Goal: Information Seeking & Learning: Learn about a topic

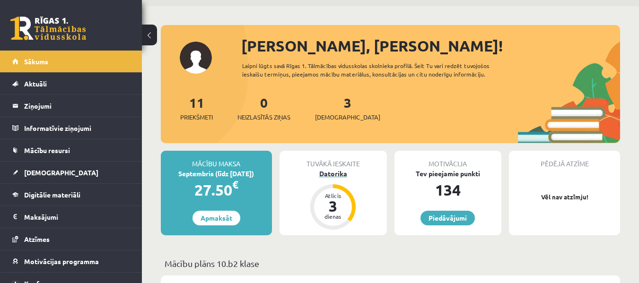
scroll to position [47, 0]
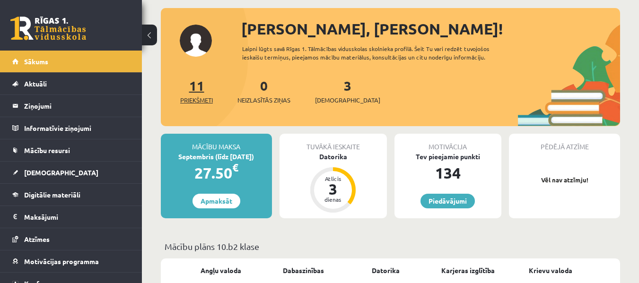
click at [196, 86] on link "11 Priekšmeti" at bounding box center [196, 91] width 33 height 28
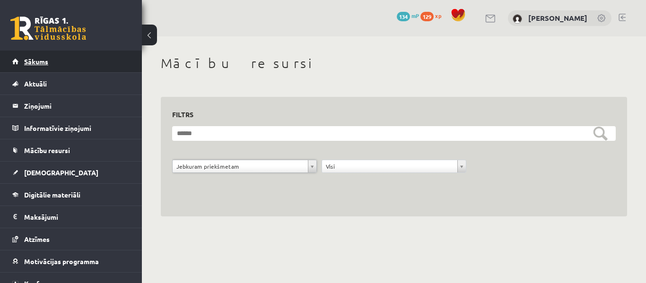
click at [52, 60] on link "Sākums" at bounding box center [71, 62] width 118 height 22
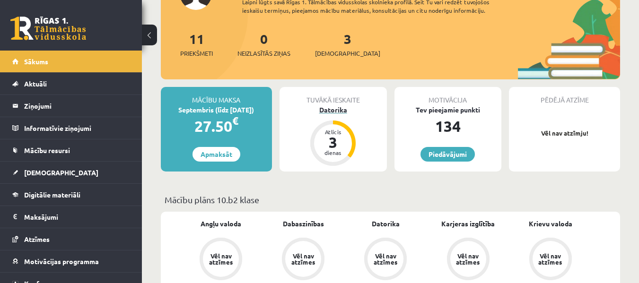
scroll to position [95, 0]
drag, startPoint x: 332, startPoint y: 105, endPoint x: 335, endPoint y: 109, distance: 5.1
click at [332, 105] on div "Datorika" at bounding box center [332, 109] width 107 height 10
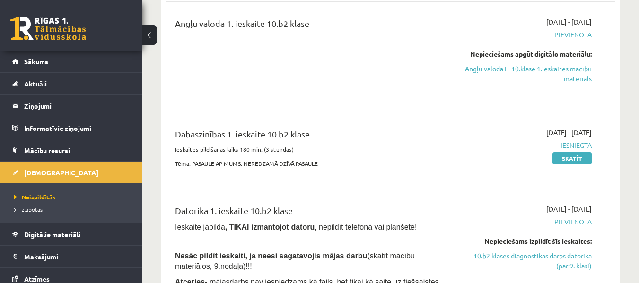
scroll to position [284, 0]
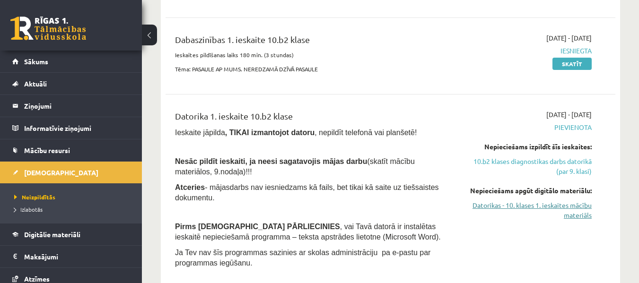
click at [489, 207] on link "Datorikas - 10. klases 1. ieskaites mācību materiāls" at bounding box center [527, 210] width 130 height 20
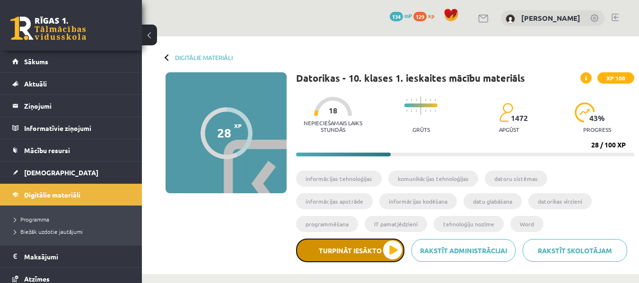
click at [391, 249] on button "Turpināt iesākto" at bounding box center [350, 251] width 108 height 24
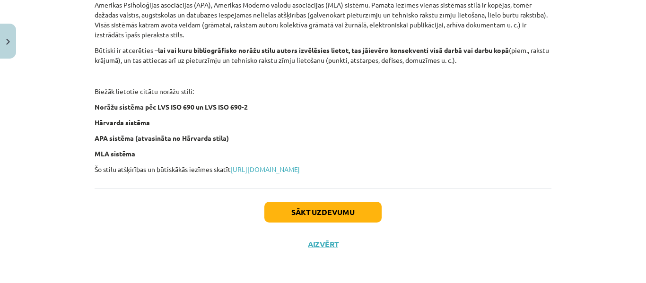
scroll to position [441, 0]
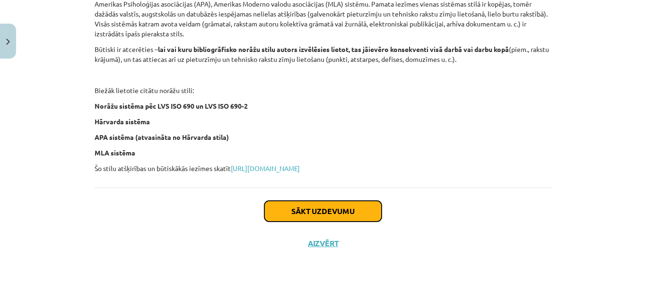
click at [275, 209] on button "Sākt uzdevumu" at bounding box center [322, 211] width 117 height 21
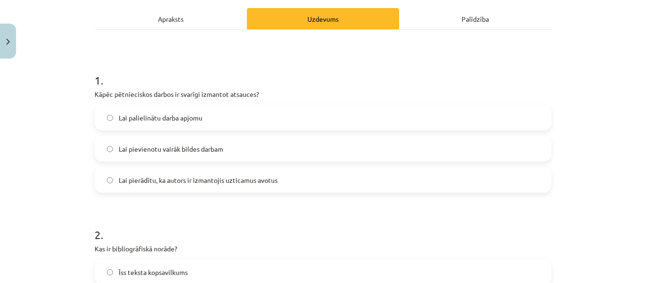
scroll to position [116, 0]
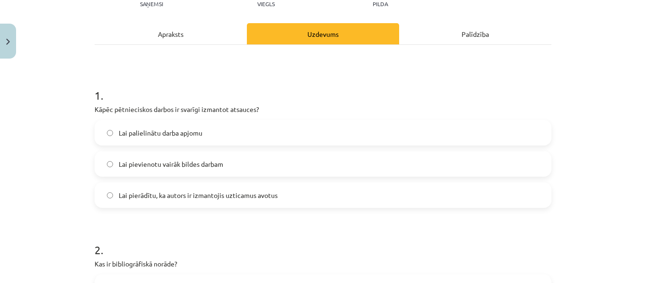
click at [102, 191] on label "Lai pierādītu, ka autors ir izmantojis uzticamus avotus" at bounding box center [323, 195] width 455 height 24
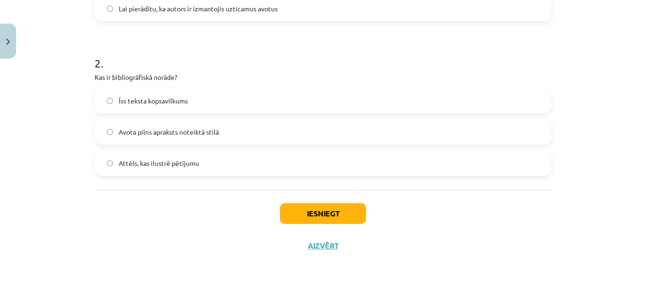
scroll to position [305, 0]
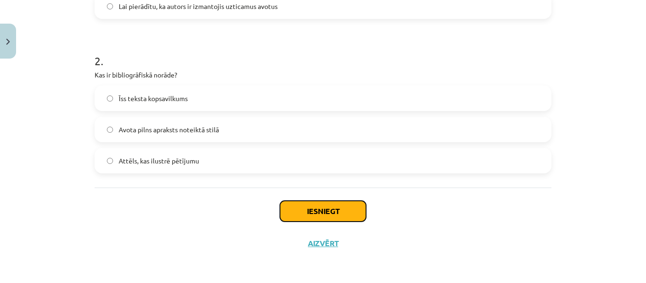
click at [320, 209] on button "Iesniegt" at bounding box center [323, 211] width 86 height 21
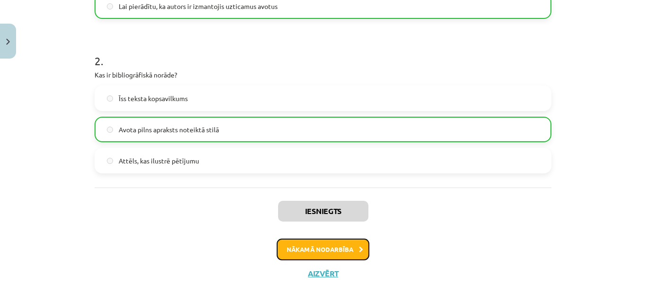
click at [298, 243] on button "Nākamā nodarbība" at bounding box center [323, 250] width 93 height 22
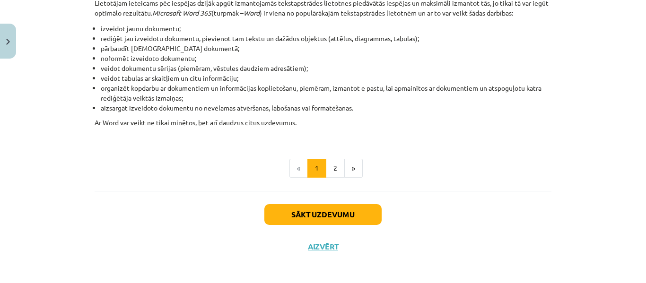
scroll to position [504, 0]
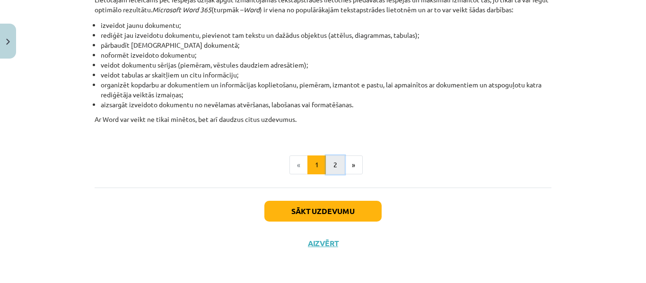
click at [334, 165] on button "2" at bounding box center [335, 165] width 19 height 19
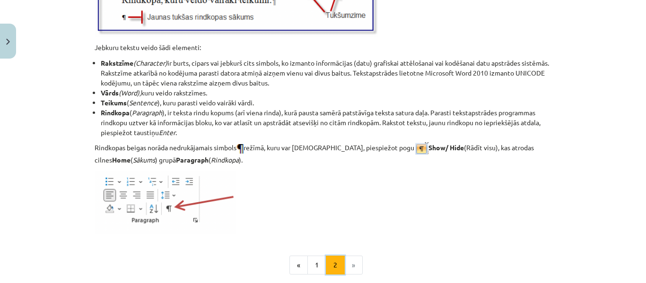
scroll to position [1282, 0]
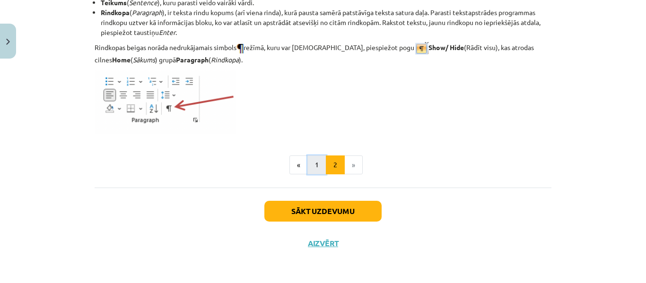
click at [315, 165] on button "1" at bounding box center [316, 165] width 19 height 19
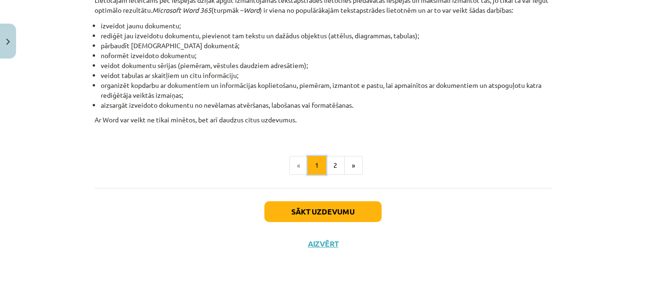
scroll to position [504, 0]
drag, startPoint x: 332, startPoint y: 167, endPoint x: 323, endPoint y: 172, distance: 10.6
click at [329, 169] on button "2" at bounding box center [335, 165] width 19 height 19
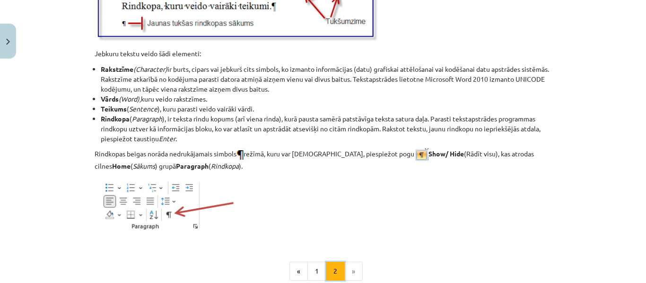
scroll to position [1282, 0]
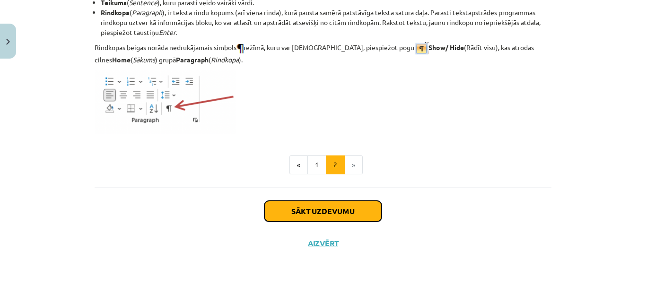
click at [370, 212] on button "Sākt uzdevumu" at bounding box center [322, 211] width 117 height 21
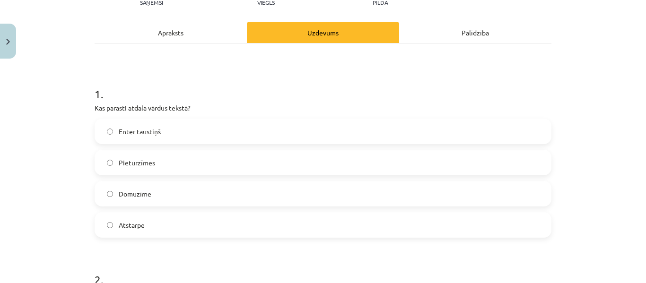
scroll to position [118, 0]
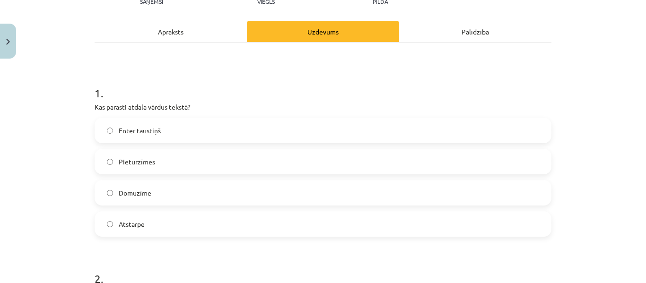
click at [104, 126] on label "Enter taustiņš" at bounding box center [323, 131] width 455 height 24
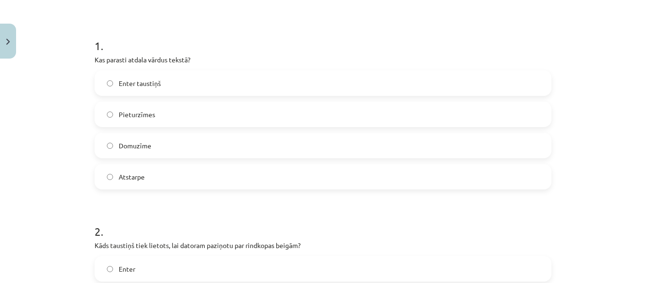
click at [107, 173] on label "Atstarpe" at bounding box center [323, 177] width 455 height 24
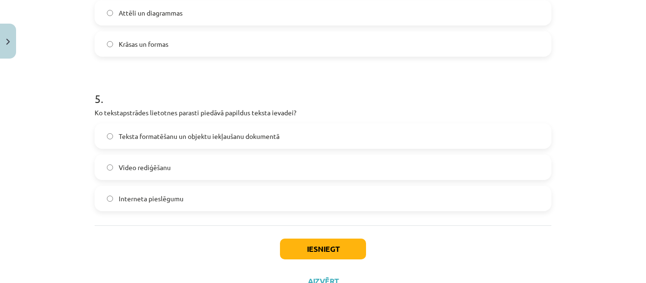
scroll to position [875, 0]
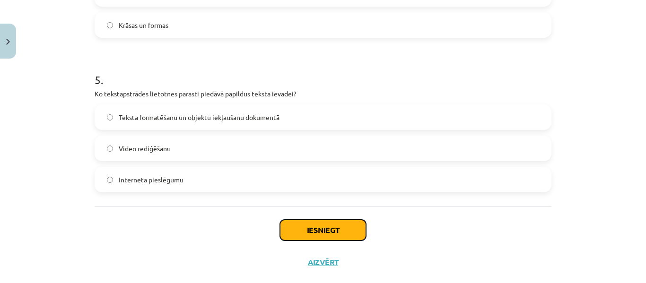
click at [319, 226] on button "Iesniegt" at bounding box center [323, 230] width 86 height 21
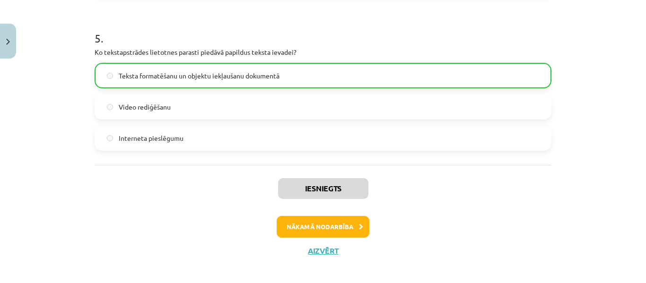
scroll to position [924, 0]
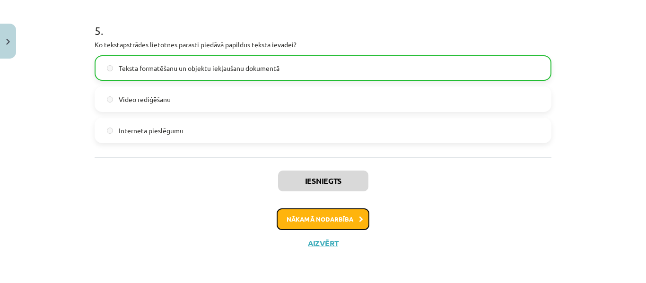
click at [312, 223] on button "Nākamā nodarbība" at bounding box center [323, 220] width 93 height 22
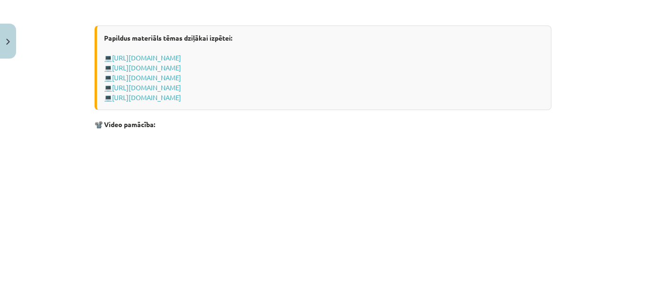
scroll to position [1957, 0]
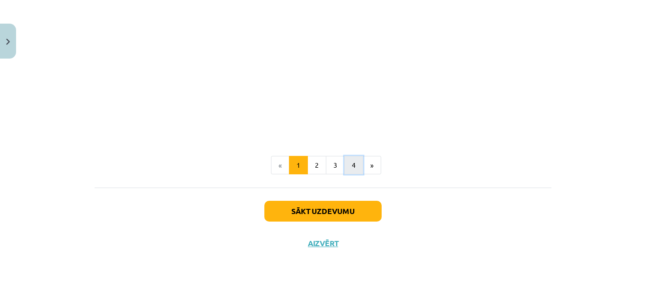
click at [354, 166] on button "4" at bounding box center [353, 165] width 19 height 19
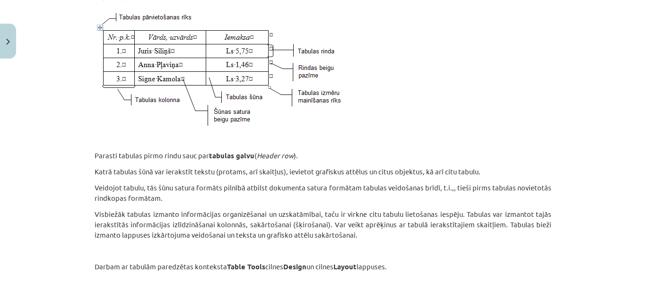
scroll to position [9, 0]
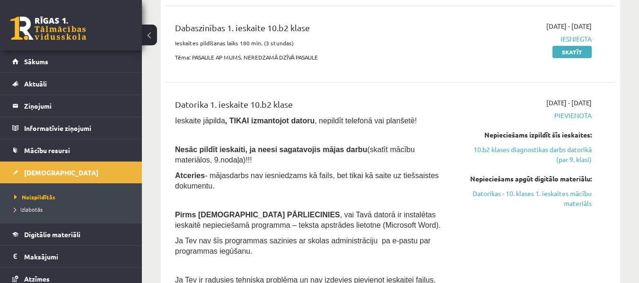
scroll to position [331, 0]
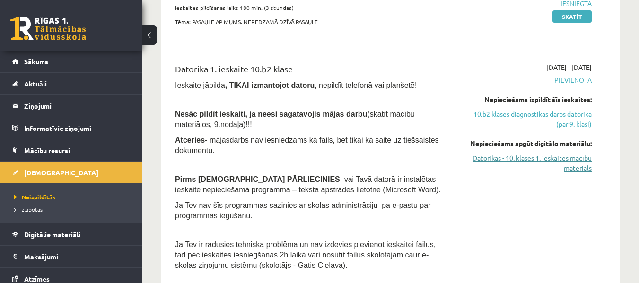
click at [524, 157] on link "Datorikas - 10. klases 1. ieskaites mācību materiāls" at bounding box center [527, 163] width 130 height 20
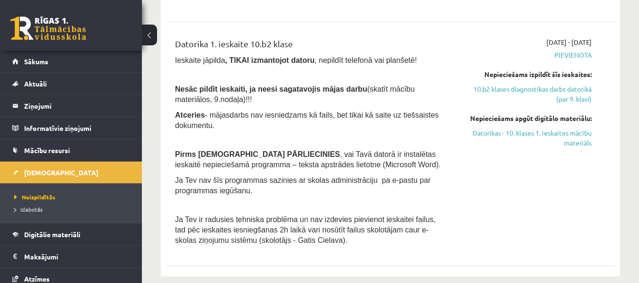
scroll to position [378, 0]
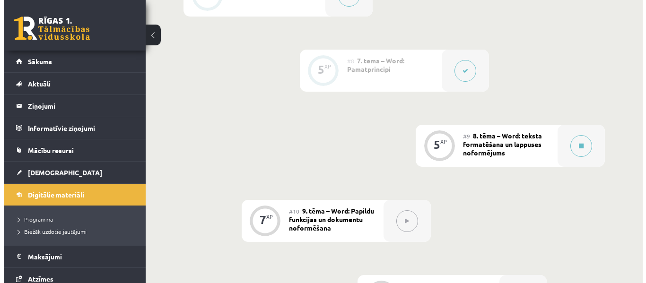
scroll to position [788, 0]
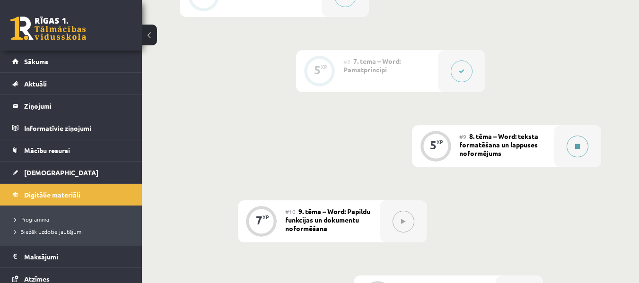
click at [579, 147] on icon at bounding box center [577, 147] width 5 height 6
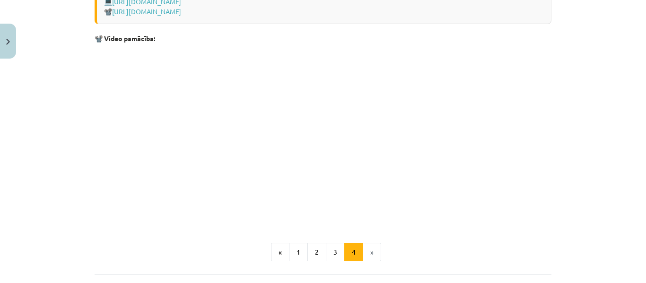
scroll to position [1475, 0]
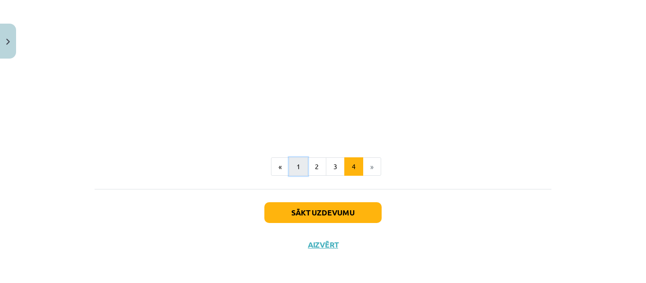
click at [293, 164] on button "1" at bounding box center [298, 166] width 19 height 19
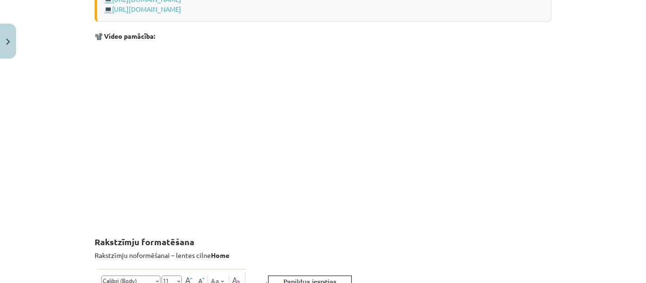
scroll to position [851, 0]
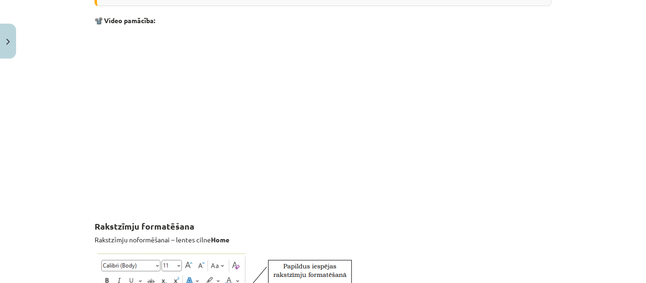
click at [444, 140] on p at bounding box center [323, 117] width 457 height 173
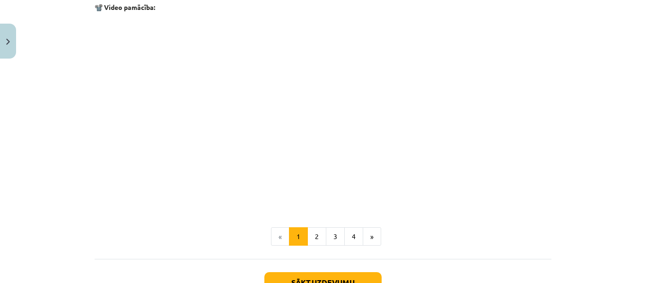
scroll to position [1957, 0]
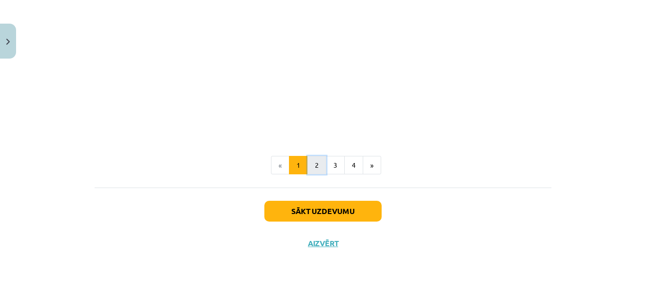
drag, startPoint x: 309, startPoint y: 166, endPoint x: 312, endPoint y: 170, distance: 5.4
click at [312, 170] on button "2" at bounding box center [316, 165] width 19 height 19
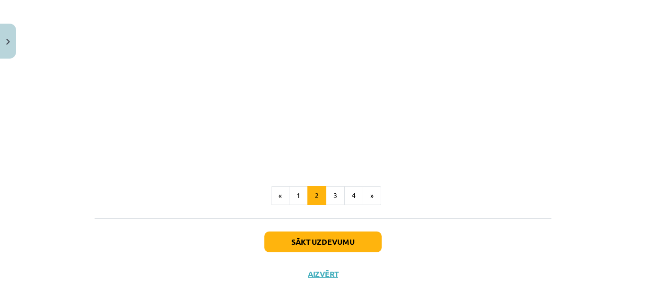
scroll to position [1266, 0]
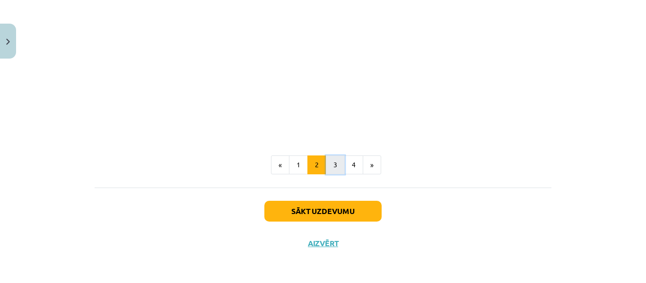
click at [331, 167] on button "3" at bounding box center [335, 165] width 19 height 19
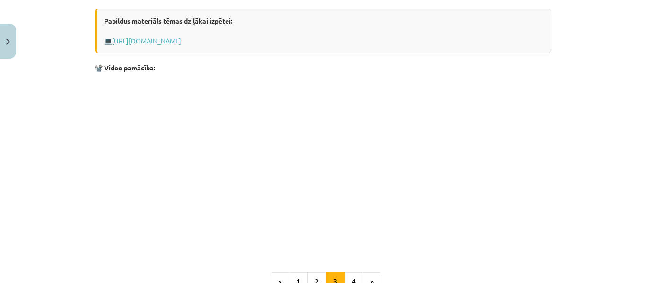
scroll to position [1611, 0]
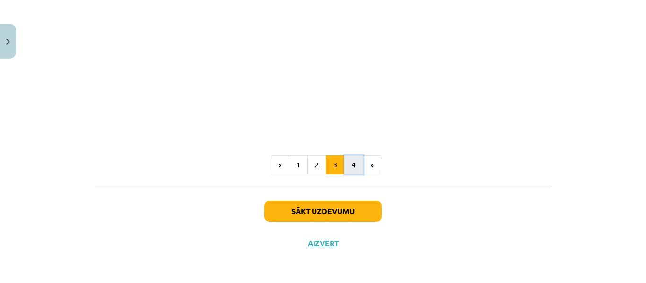
click at [350, 167] on button "4" at bounding box center [353, 165] width 19 height 19
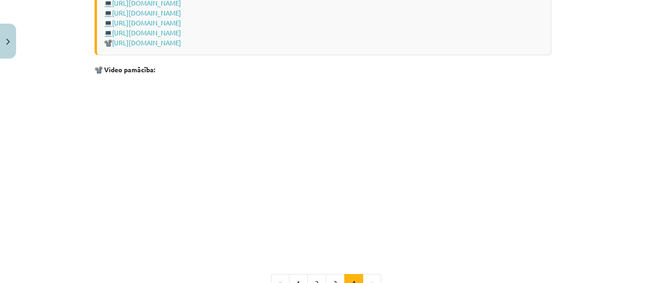
scroll to position [1475, 0]
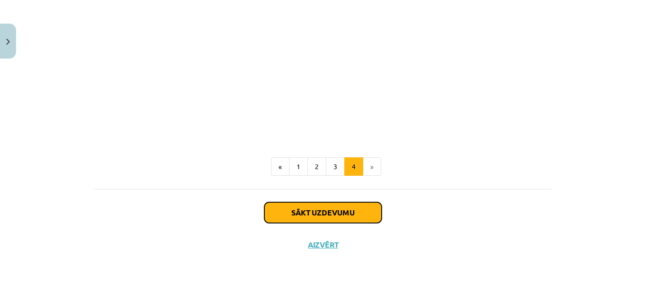
click at [331, 208] on button "Sākt uzdevumu" at bounding box center [322, 212] width 117 height 21
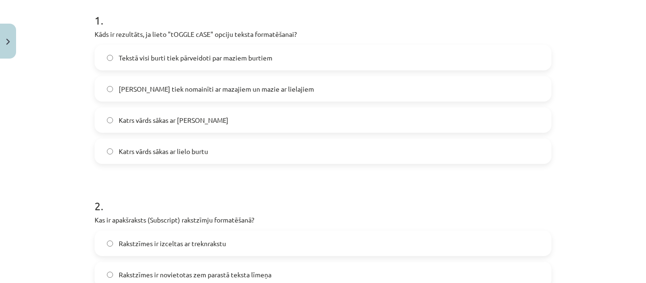
scroll to position [213, 0]
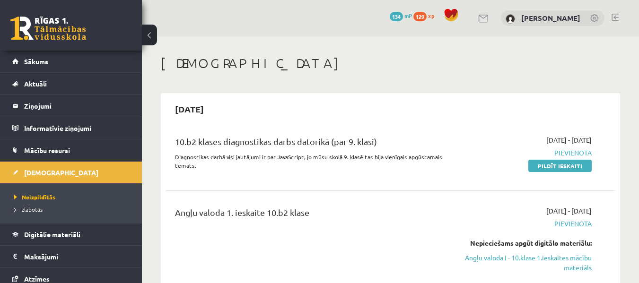
scroll to position [378, 0]
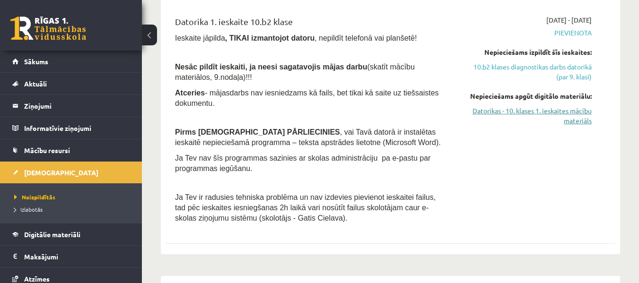
click at [510, 109] on link "Datorikas - 10. klases 1. ieskaites mācību materiāls" at bounding box center [527, 116] width 130 height 20
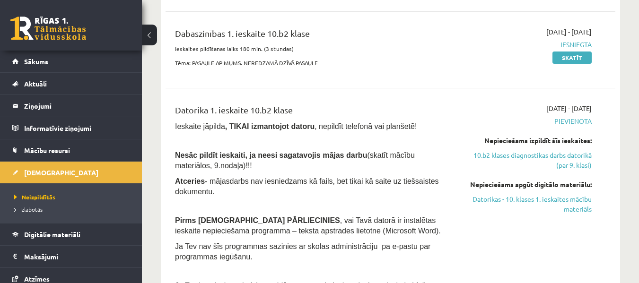
scroll to position [284, 0]
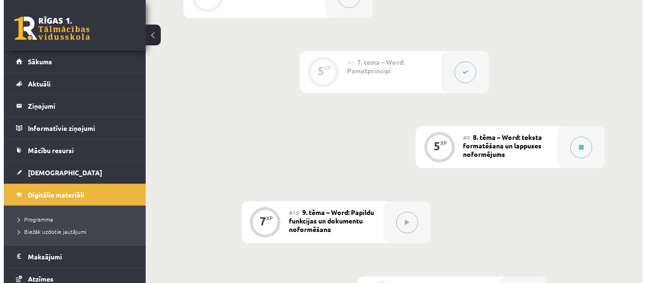
scroll to position [836, 0]
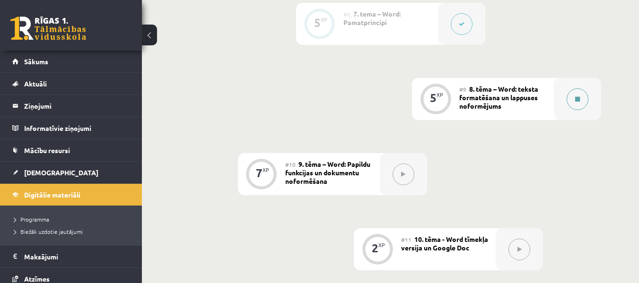
click at [575, 98] on icon at bounding box center [577, 99] width 5 height 6
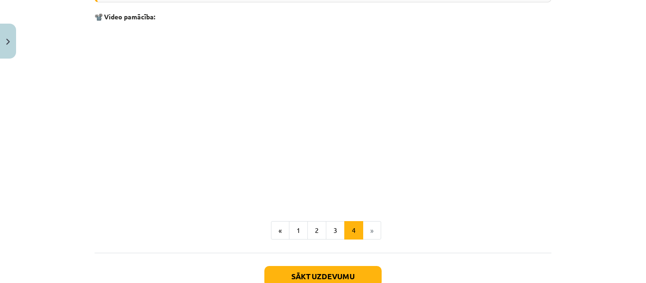
scroll to position [1475, 0]
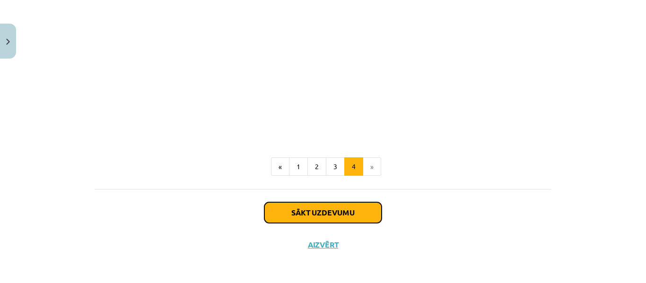
click at [342, 213] on button "Sākt uzdevumu" at bounding box center [322, 212] width 117 height 21
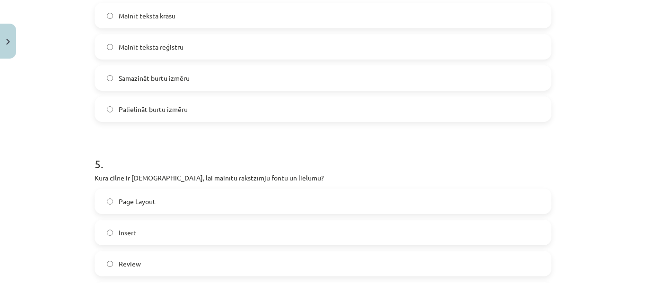
scroll to position [875, 0]
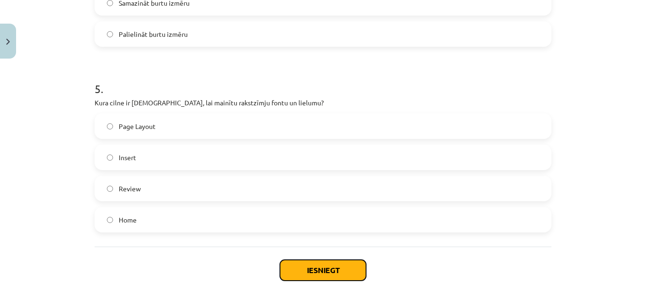
click at [331, 271] on button "Iesniegt" at bounding box center [323, 270] width 86 height 21
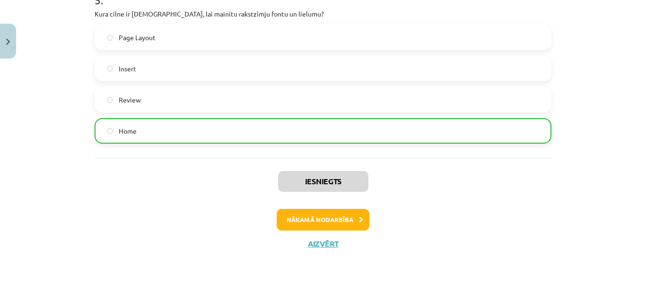
scroll to position [964, 0]
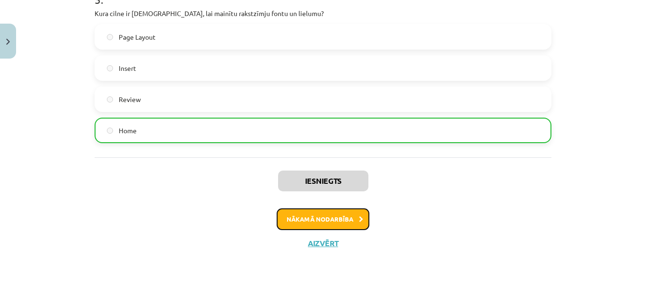
click at [289, 212] on button "Nākamā nodarbība" at bounding box center [323, 220] width 93 height 22
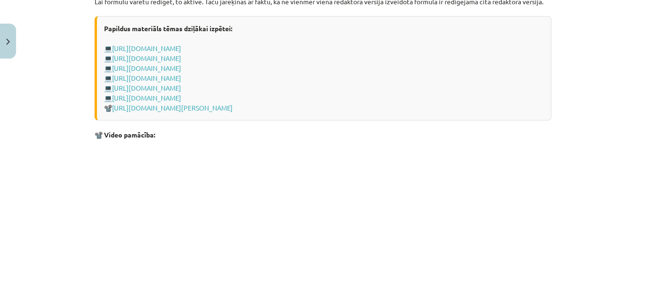
scroll to position [2010, 0]
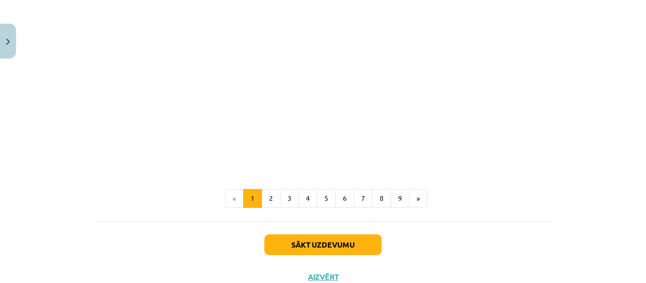
click at [391, 208] on button "9" at bounding box center [400, 198] width 19 height 19
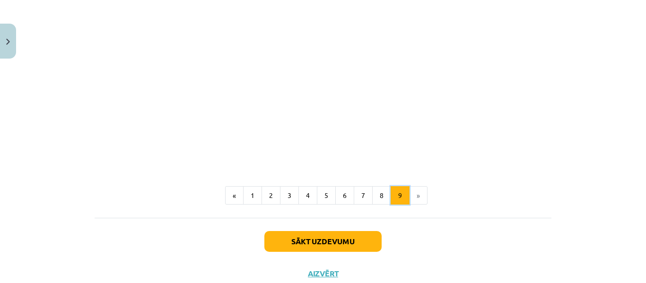
scroll to position [1241, 0]
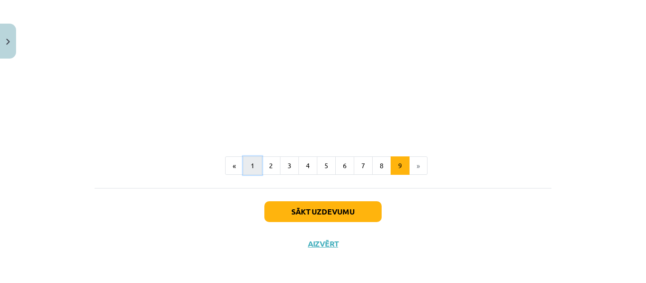
click at [254, 165] on button "1" at bounding box center [252, 166] width 19 height 19
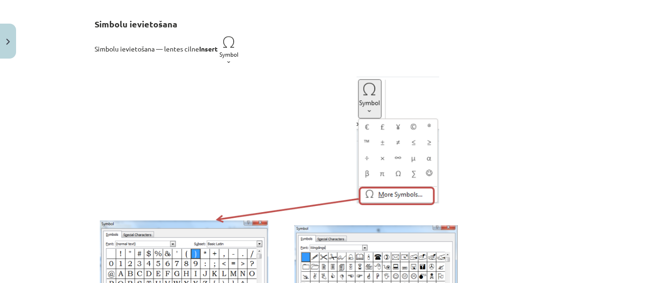
scroll to position [163, 0]
drag, startPoint x: 228, startPoint y: 109, endPoint x: 223, endPoint y: 93, distance: 16.9
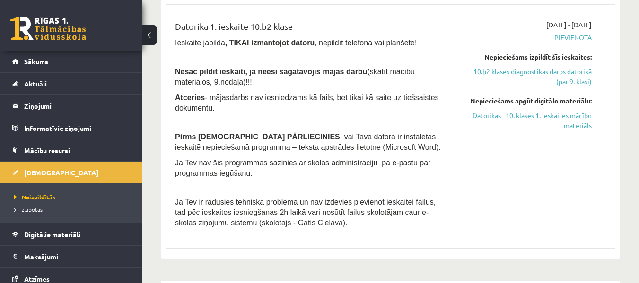
scroll to position [378, 0]
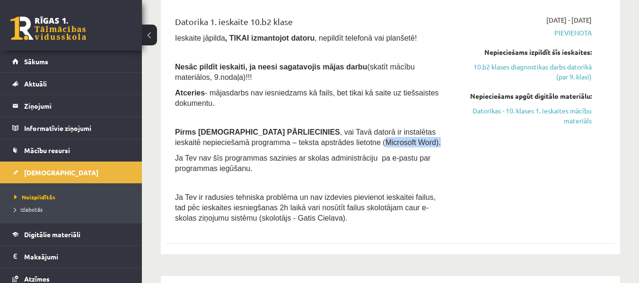
drag, startPoint x: 297, startPoint y: 142, endPoint x: 353, endPoint y: 143, distance: 55.8
click at [353, 143] on p "Pirms ieskaites PĀRLIECINIES , vai Tavā datorā ir instalētas ieskaitē nepiecieš…" at bounding box center [311, 137] width 273 height 21
click at [514, 181] on div "[DATE] - [DATE] [GEOGRAPHIC_DATA] Nepieciešams izpildīt šīs ieskaites: 10.b2 kl…" at bounding box center [527, 121] width 144 height 213
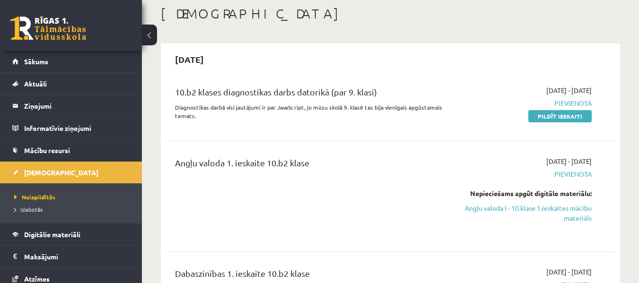
scroll to position [0, 0]
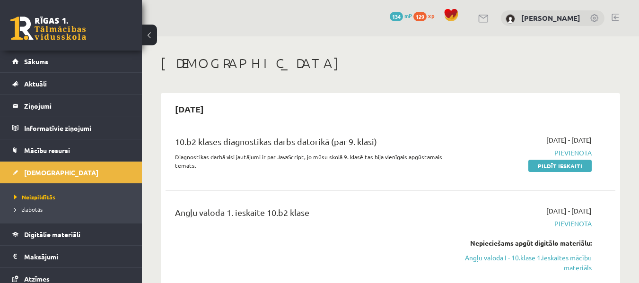
click at [614, 17] on link at bounding box center [614, 18] width 7 height 8
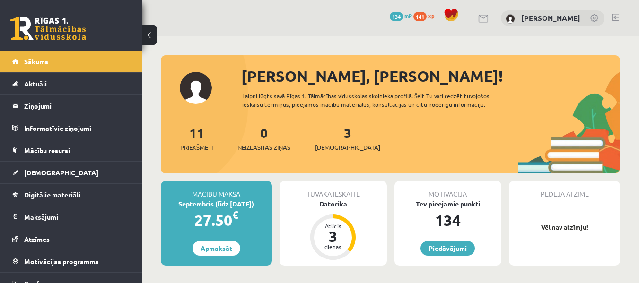
click at [331, 203] on div "Datorika" at bounding box center [332, 204] width 107 height 10
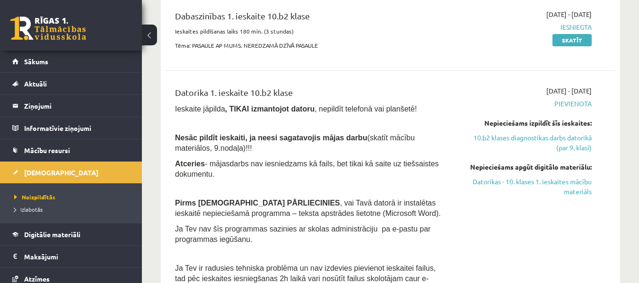
scroll to position [331, 0]
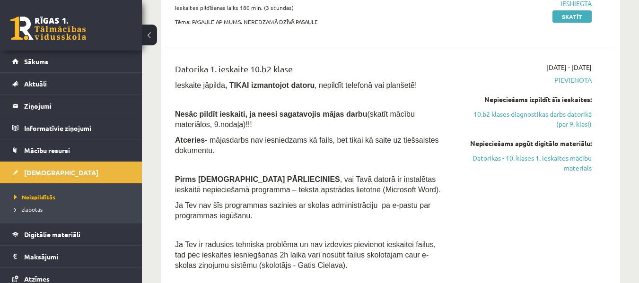
drag, startPoint x: 492, startPoint y: 158, endPoint x: 364, endPoint y: 37, distance: 175.9
click at [492, 158] on link "Datorikas - 10. klases 1. ieskaites mācību materiāls" at bounding box center [527, 163] width 130 height 20
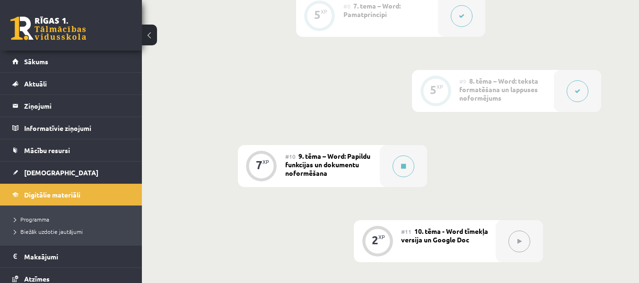
scroll to position [836, 0]
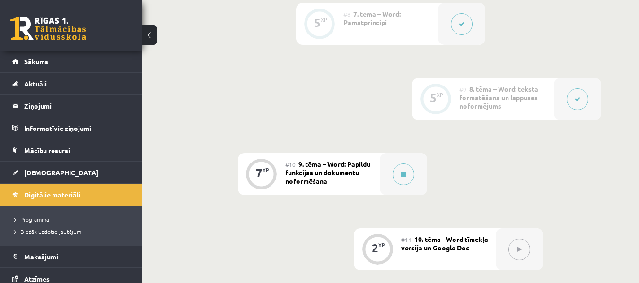
drag, startPoint x: 361, startPoint y: 191, endPoint x: 346, endPoint y: 136, distance: 57.9
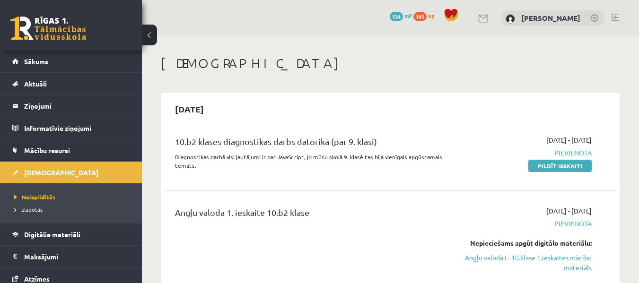
scroll to position [331, 0]
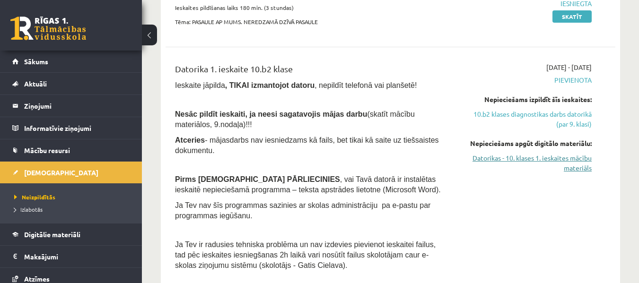
click at [492, 157] on link "Datorikas - 10. klases 1. ieskaites mācību materiāls" at bounding box center [527, 163] width 130 height 20
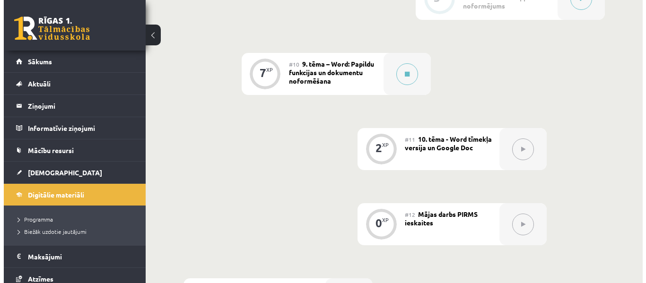
scroll to position [930, 0]
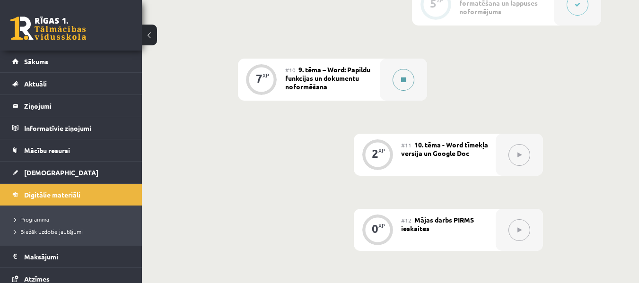
click at [407, 75] on button at bounding box center [403, 80] width 22 height 22
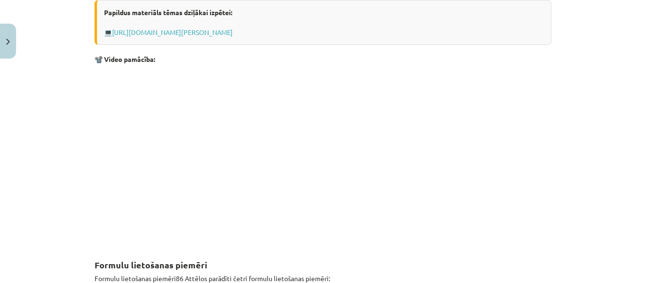
scroll to position [520, 0]
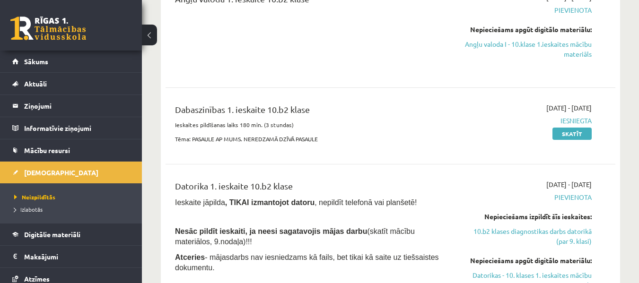
scroll to position [189, 0]
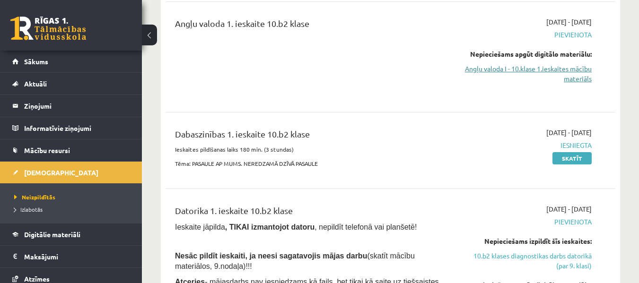
click at [512, 68] on link "Angļu valoda I - 10.klase 1.ieskaites mācību materiāls" at bounding box center [527, 74] width 130 height 20
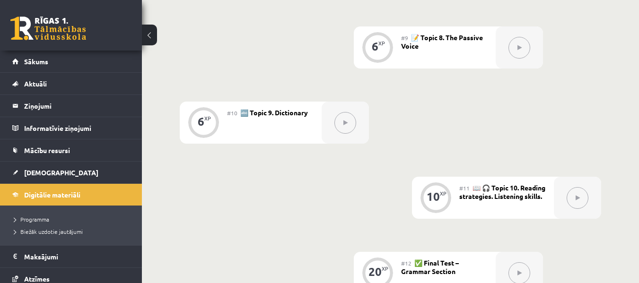
scroll to position [837, 0]
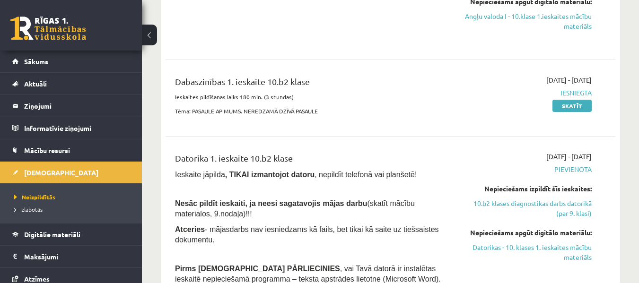
scroll to position [284, 0]
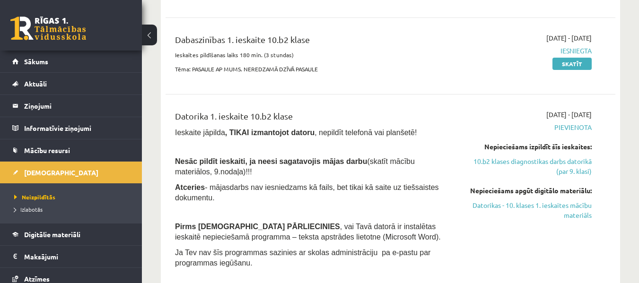
drag, startPoint x: 497, startPoint y: 201, endPoint x: 367, endPoint y: 29, distance: 216.1
click at [497, 202] on link "Datorikas - 10. klases 1. ieskaites mācību materiāls" at bounding box center [527, 210] width 130 height 20
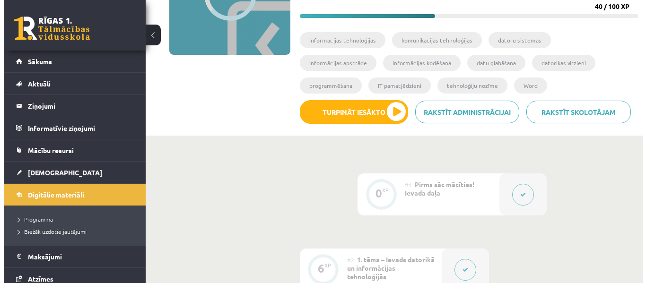
scroll to position [142, 0]
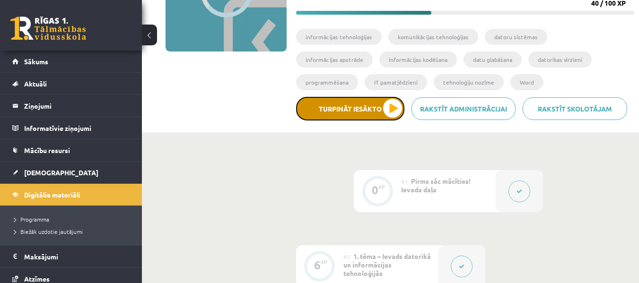
click at [396, 101] on button "Turpināt iesākto" at bounding box center [350, 109] width 108 height 24
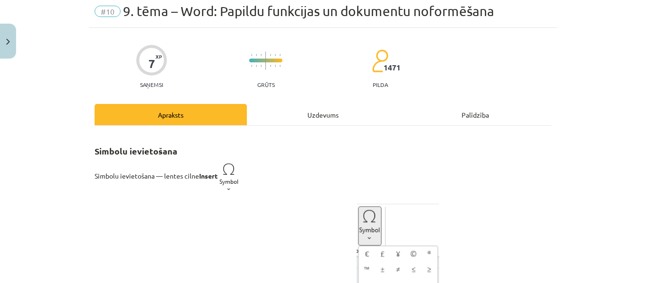
scroll to position [95, 0]
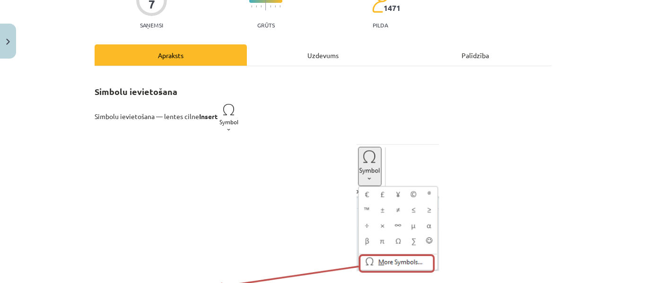
drag, startPoint x: 579, startPoint y: 148, endPoint x: 585, endPoint y: 150, distance: 6.6
click at [585, 152] on div "Mācību tēma: Datorikas - 10. klases 1. ieskaites mācību materiāls #10 9. tēma –…" at bounding box center [323, 141] width 646 height 283
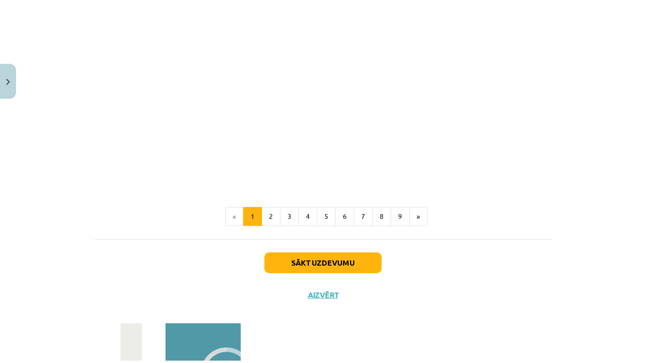
scroll to position [1795, 0]
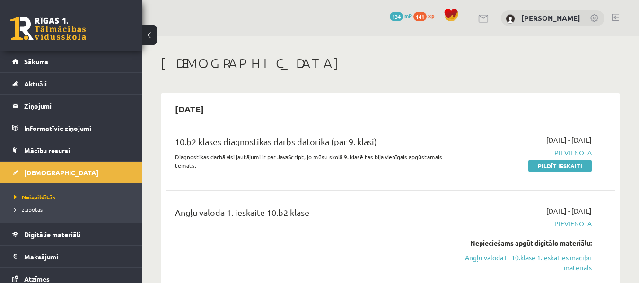
scroll to position [284, 0]
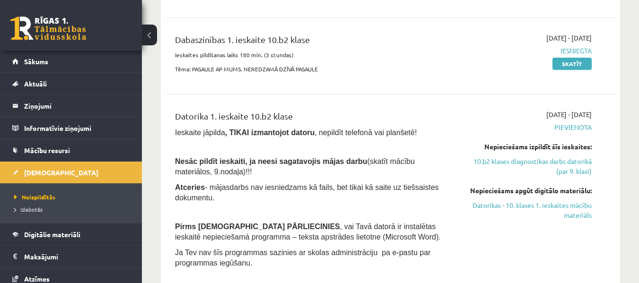
drag, startPoint x: 296, startPoint y: 150, endPoint x: 285, endPoint y: 166, distance: 20.1
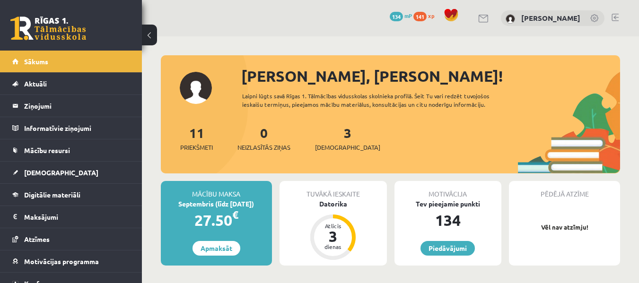
drag, startPoint x: 265, startPoint y: 159, endPoint x: 273, endPoint y: 155, distance: 9.5
drag, startPoint x: 273, startPoint y: 155, endPoint x: 537, endPoint y: 199, distance: 266.9
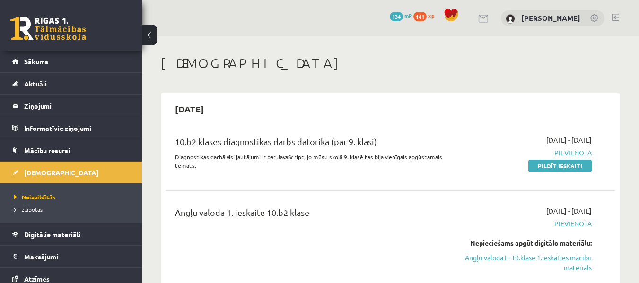
scroll to position [284, 0]
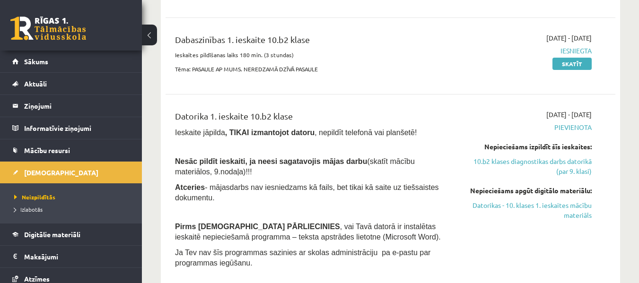
drag, startPoint x: 434, startPoint y: 204, endPoint x: 415, endPoint y: 222, distance: 25.7
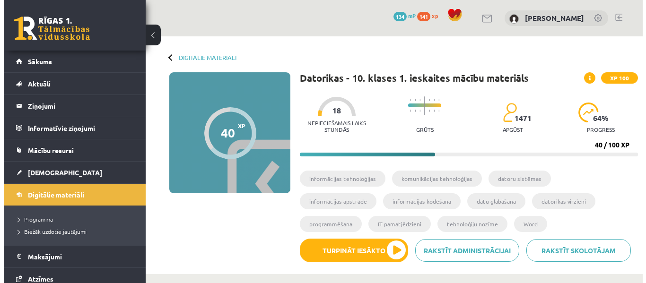
scroll to position [142, 0]
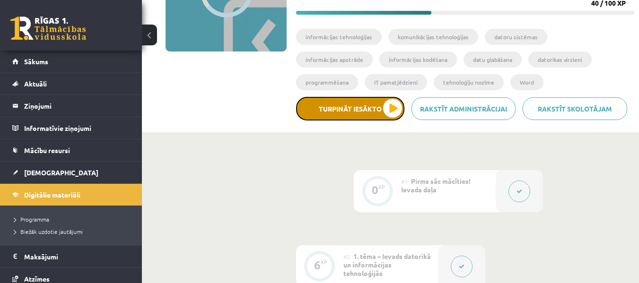
click at [390, 106] on button "Turpināt iesākto" at bounding box center [350, 109] width 108 height 24
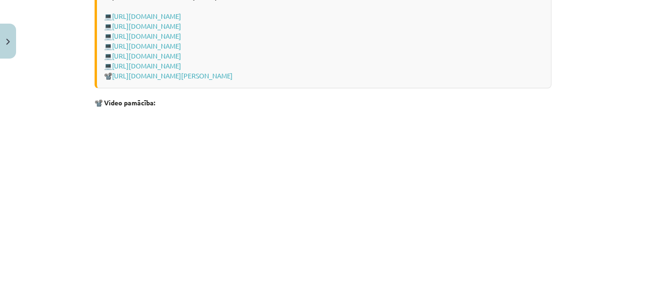
scroll to position [2054, 0]
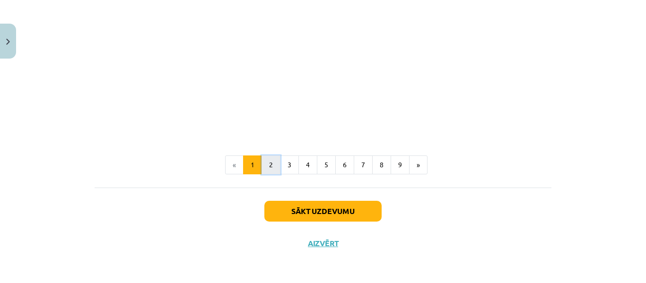
click at [269, 164] on button "2" at bounding box center [270, 165] width 19 height 19
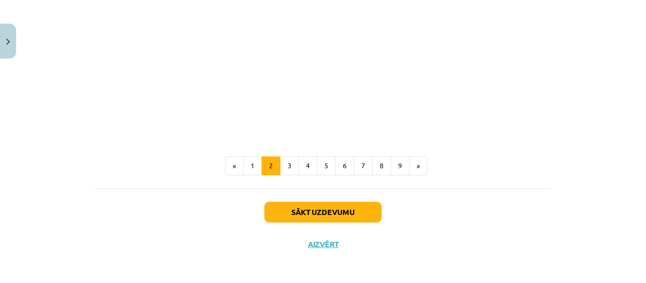
scroll to position [1216, 0]
click at [290, 170] on button "3" at bounding box center [289, 165] width 19 height 19
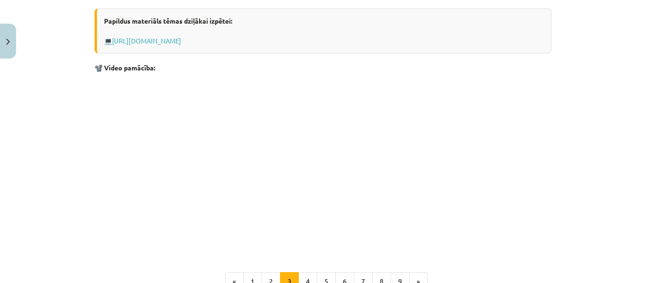
scroll to position [398, 0]
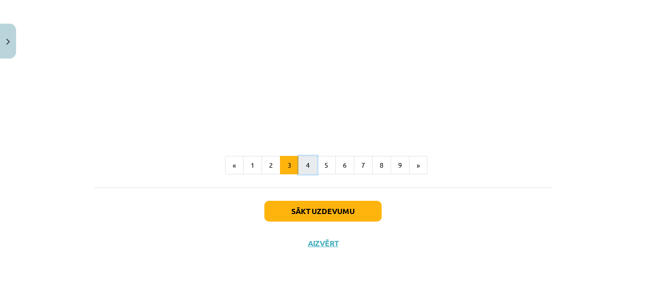
click at [306, 167] on button "4" at bounding box center [307, 165] width 19 height 19
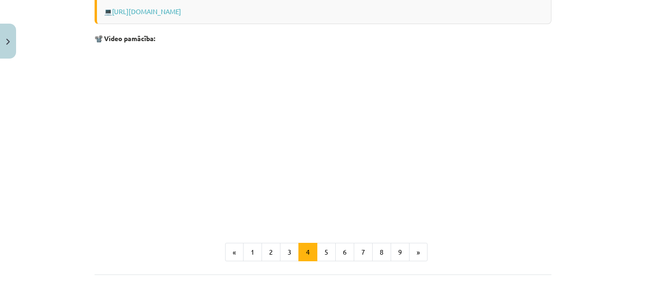
scroll to position [879, 0]
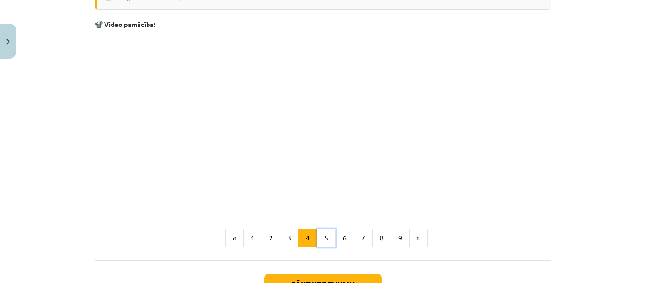
click at [325, 238] on button "5" at bounding box center [326, 238] width 19 height 19
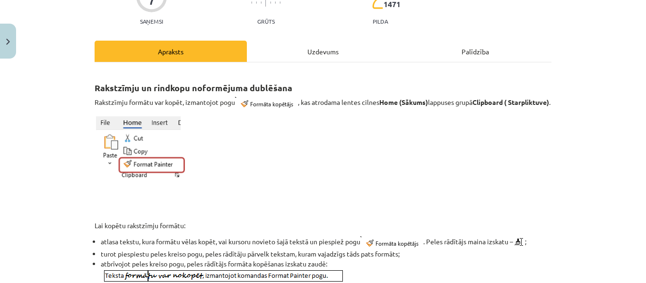
scroll to position [0, 0]
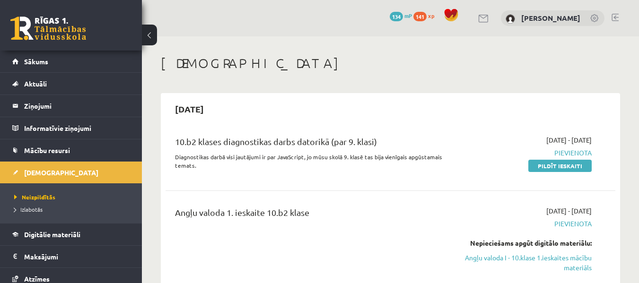
click at [616, 16] on link at bounding box center [614, 18] width 7 height 8
